Goal: Find specific page/section: Find specific page/section

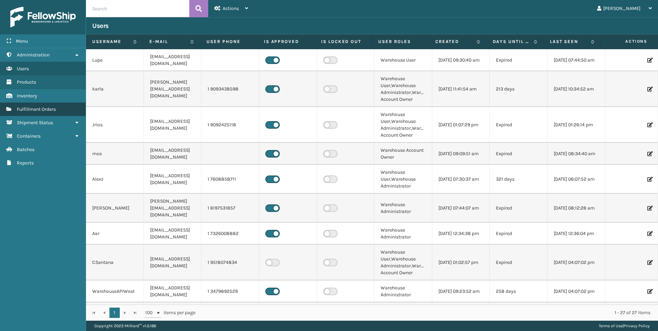
click at [46, 108] on span "Fulfillment Orders" at bounding box center [36, 109] width 39 height 6
